Goal: Information Seeking & Learning: Learn about a topic

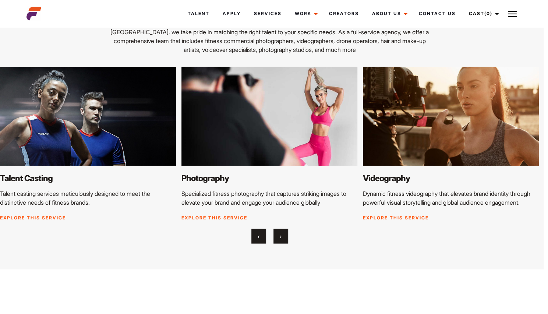
scroll to position [844, 4]
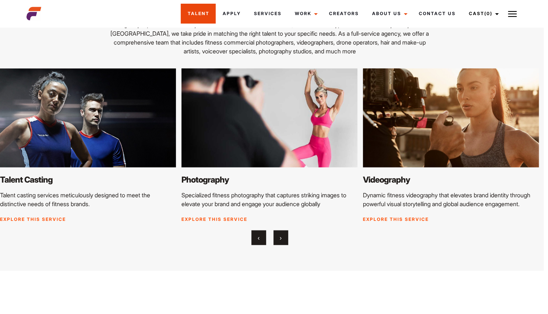
click at [210, 17] on link "Talent" at bounding box center [198, 14] width 35 height 20
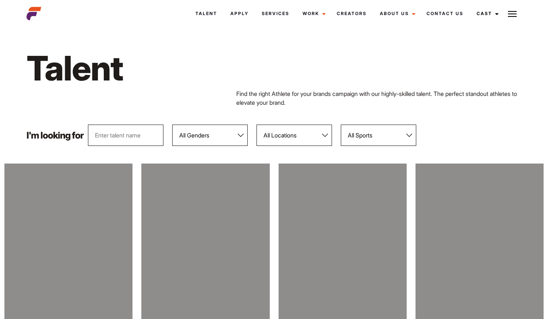
scroll to position [28, 0]
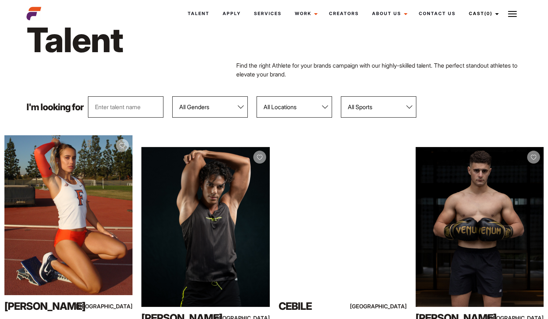
click at [195, 111] on select "All Genders Female Male" at bounding box center [209, 106] width 75 height 21
select select "104"
click at [172, 96] on select "All Genders Female Male" at bounding box center [209, 106] width 75 height 21
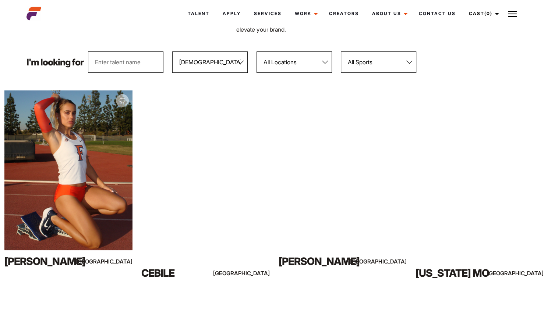
scroll to position [0, 0]
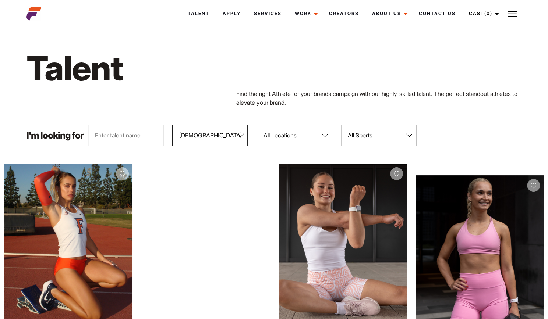
click at [102, 136] on input "text" at bounding box center [125, 135] width 75 height 21
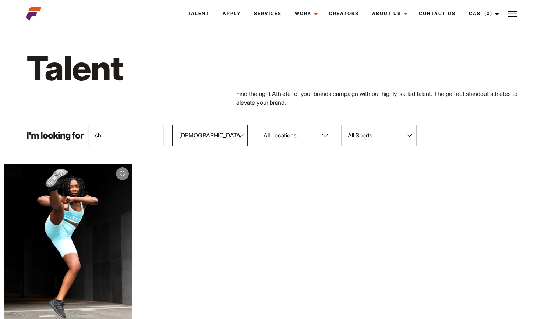
type input "s"
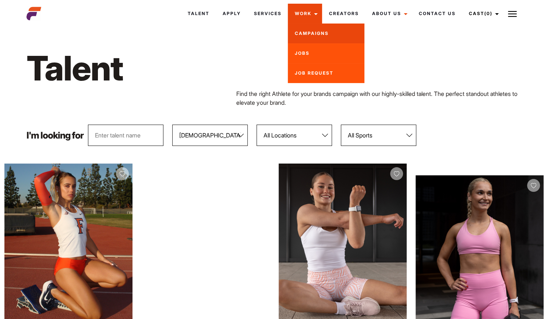
click at [313, 36] on link "Campaigns" at bounding box center [326, 34] width 77 height 20
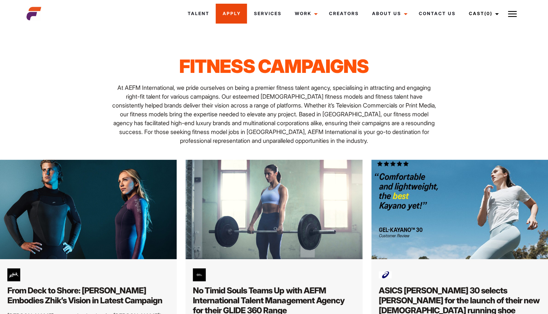
click at [236, 10] on link "Apply" at bounding box center [231, 14] width 31 height 20
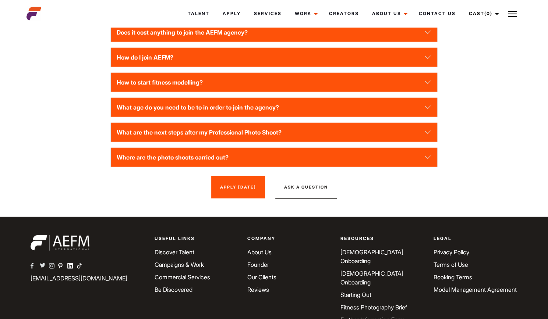
scroll to position [1023, 0]
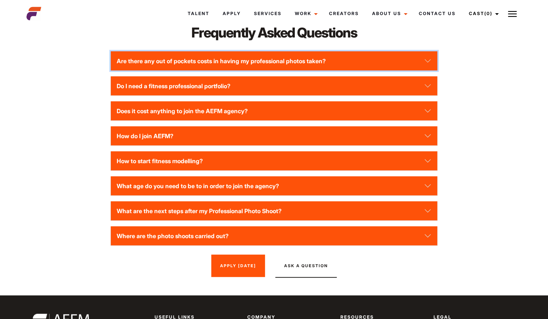
click at [322, 64] on button "Are there any out of pockets costs in having my professional photos taken?" at bounding box center [274, 61] width 326 height 19
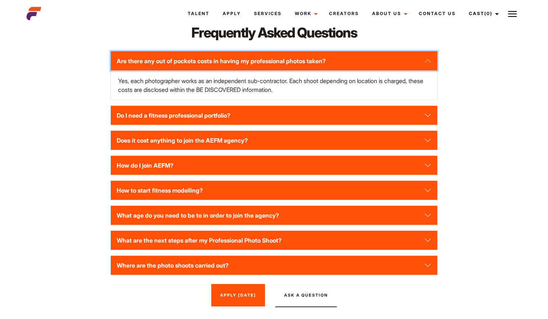
click at [322, 64] on button "Are there any out of pockets costs in having my professional photos taken?" at bounding box center [274, 61] width 326 height 19
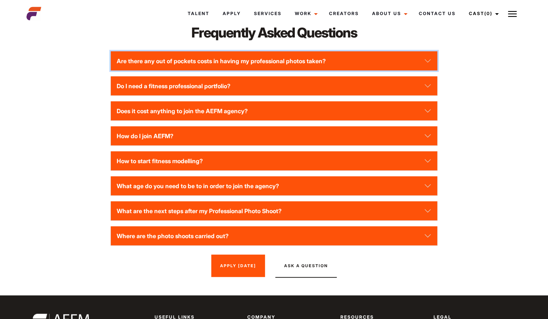
click at [322, 64] on button "Are there any out of pockets costs in having my professional photos taken?" at bounding box center [274, 61] width 326 height 19
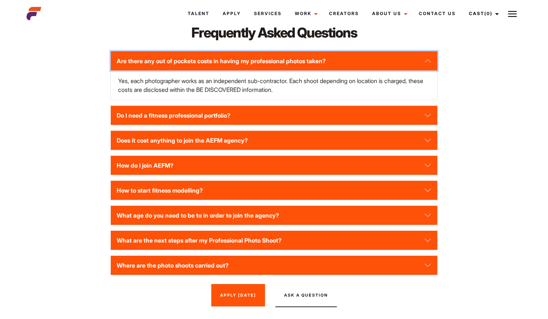
click at [322, 64] on button "Are there any out of pockets costs in having my professional photos taken?" at bounding box center [274, 61] width 326 height 19
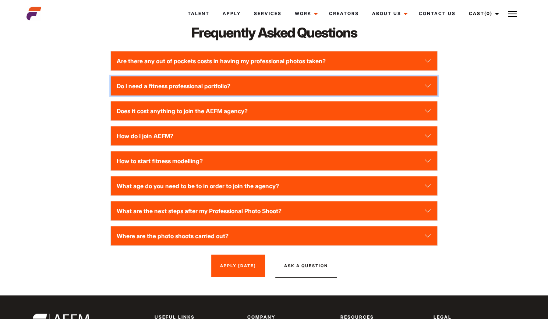
click at [321, 83] on button "Do I need a fitness professional portfolio?" at bounding box center [274, 86] width 326 height 19
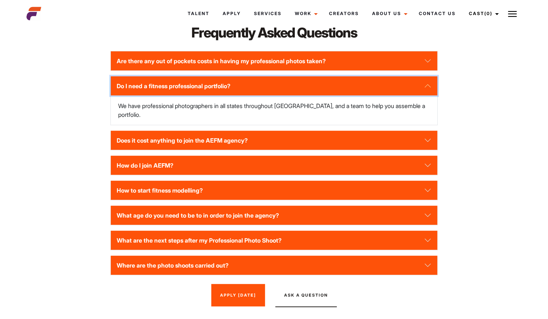
click at [321, 83] on button "Do I need a fitness professional portfolio?" at bounding box center [274, 86] width 326 height 19
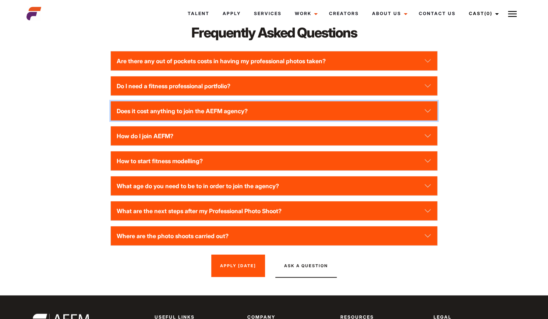
click at [320, 109] on button "Does it cost anything to join the AEFM agency?" at bounding box center [274, 111] width 326 height 19
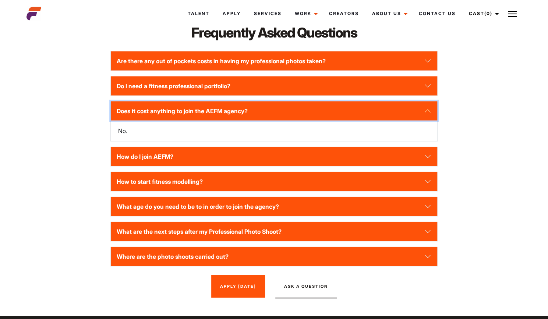
click at [320, 109] on button "Does it cost anything to join the AEFM agency?" at bounding box center [274, 111] width 326 height 19
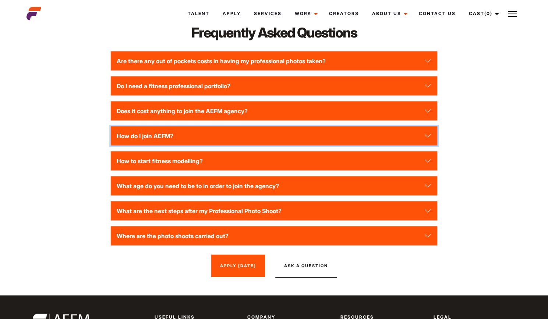
click at [321, 129] on button "How do I join AEFM?" at bounding box center [274, 136] width 326 height 19
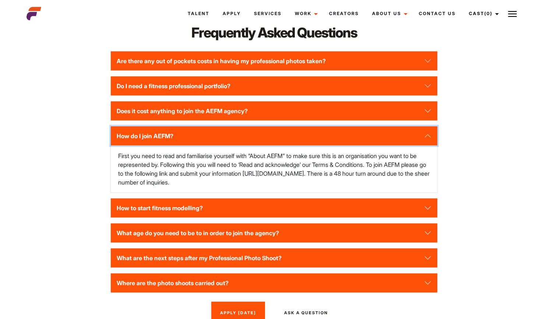
click at [321, 129] on button "How do I join AEFM?" at bounding box center [274, 136] width 326 height 19
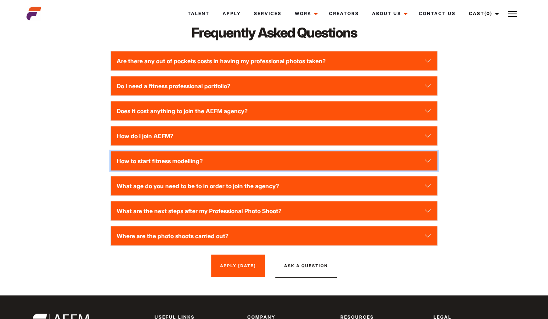
click at [321, 154] on button "How to start fitness modelling?" at bounding box center [274, 161] width 326 height 19
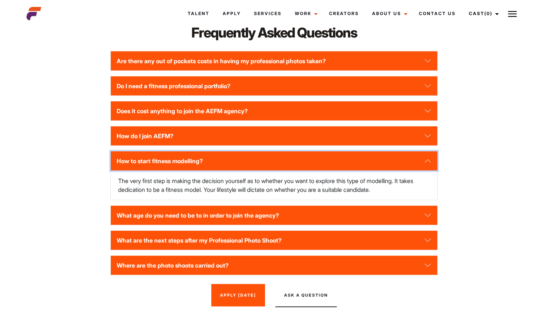
click at [321, 154] on button "How to start fitness modelling?" at bounding box center [274, 161] width 326 height 19
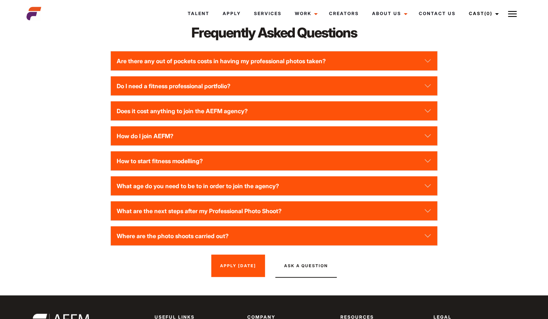
click at [326, 173] on div "Are there any out of pockets costs in having my professional photos taken? Yes,…" at bounding box center [273, 148] width 327 height 195
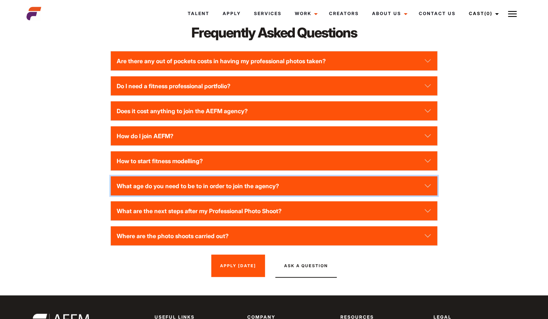
click at [330, 182] on button "What age do you need to be to in order to join the agency?" at bounding box center [274, 186] width 326 height 19
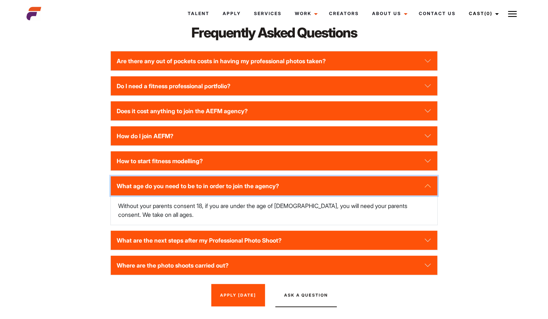
click at [330, 182] on button "What age do you need to be to in order to join the agency?" at bounding box center [274, 186] width 326 height 19
